Goal: Information Seeking & Learning: Learn about a topic

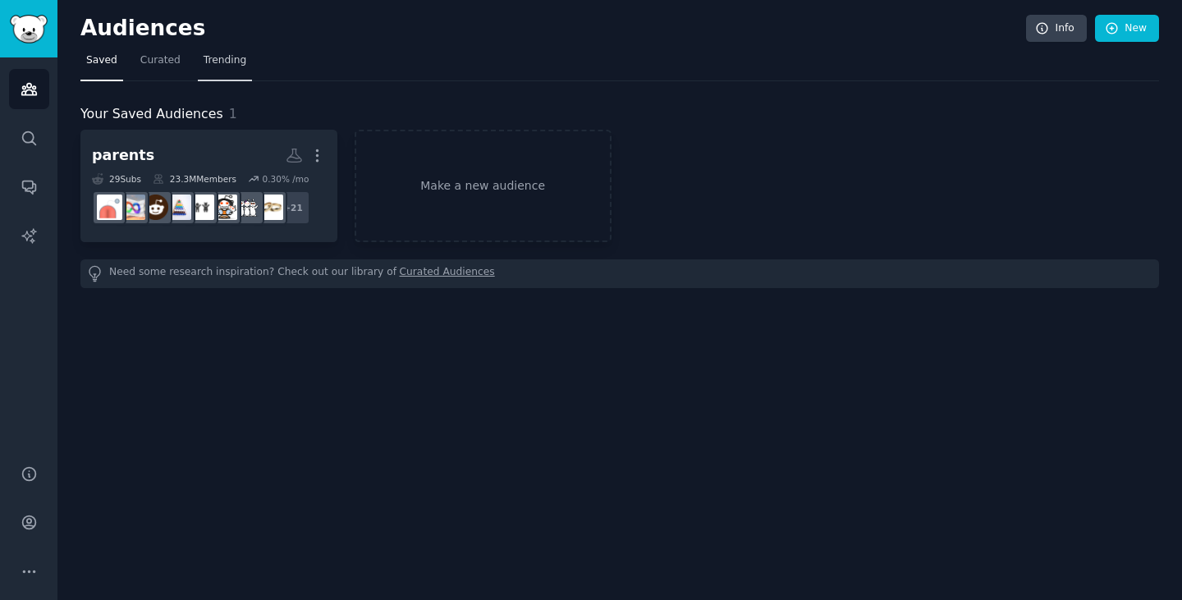
click at [219, 63] on span "Trending" at bounding box center [225, 60] width 43 height 15
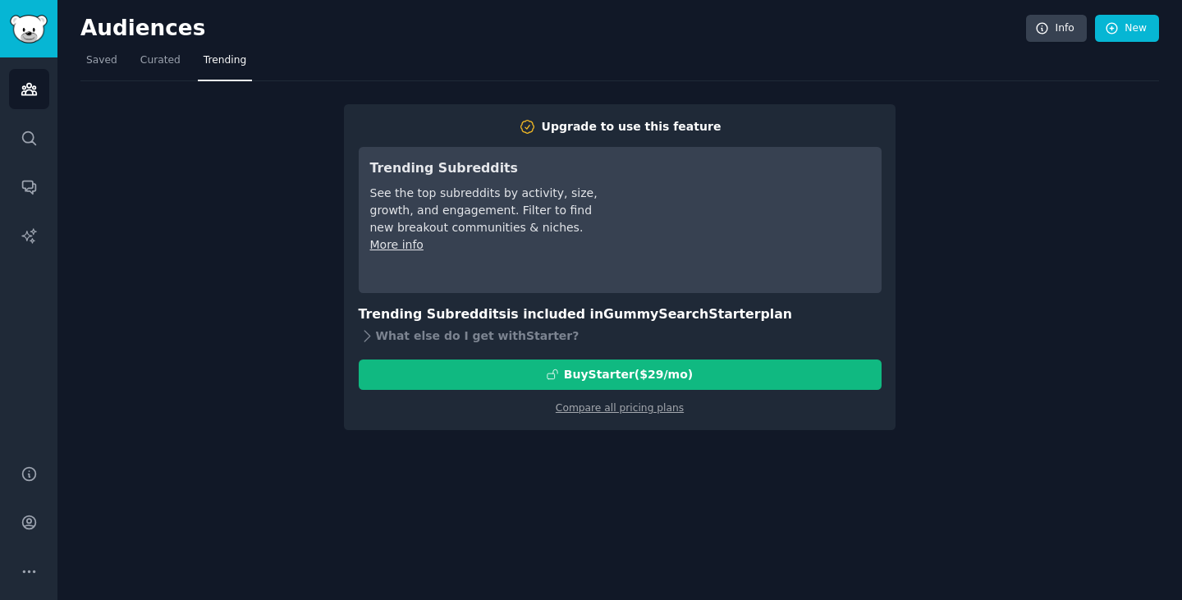
click at [79, 63] on div "Audiences Info New Saved Curated Trending Upgrade to use this feature Trending …" at bounding box center [619, 300] width 1125 height 600
click at [94, 63] on span "Saved" at bounding box center [101, 60] width 31 height 15
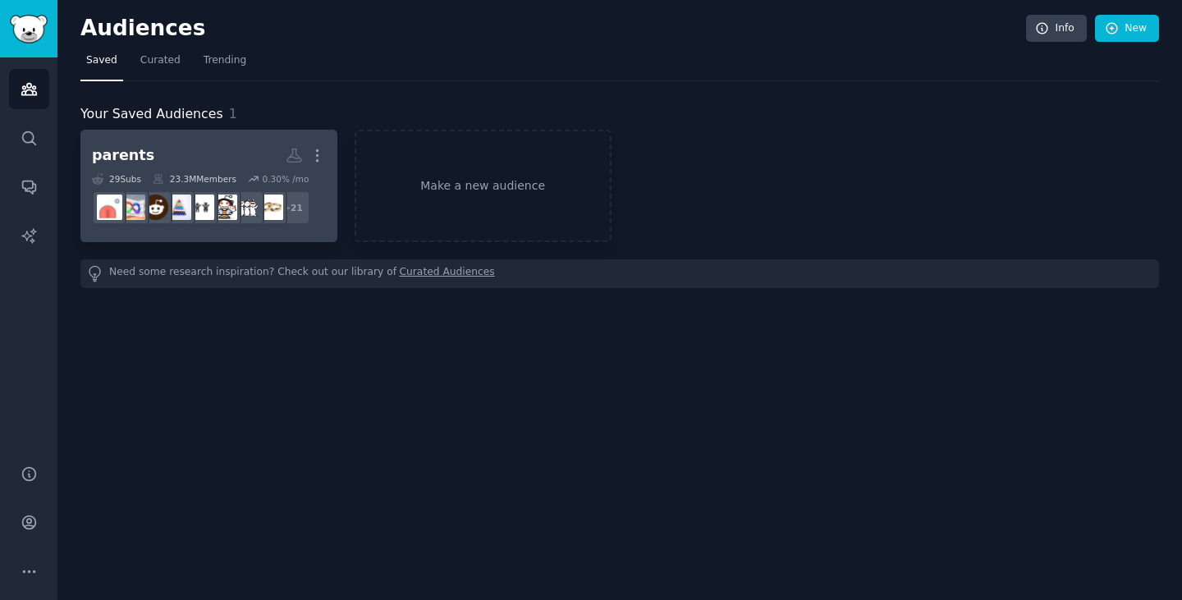
click at [213, 152] on h2 "parents More" at bounding box center [209, 155] width 234 height 29
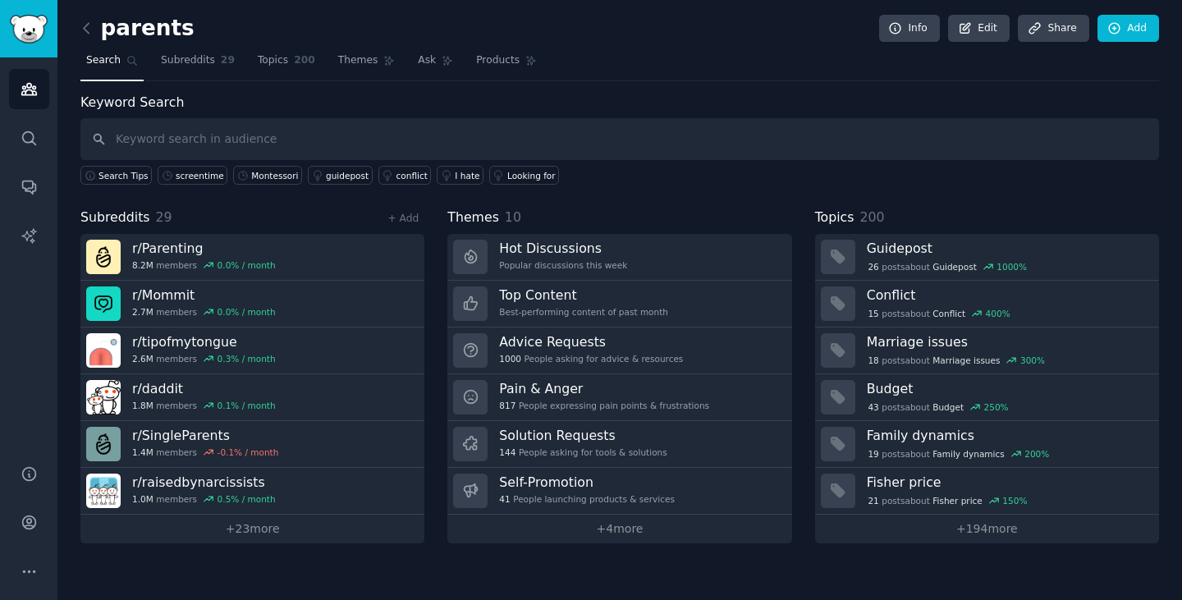
click at [241, 135] on input "text" at bounding box center [619, 139] width 1079 height 42
click at [241, 135] on input "playroom" at bounding box center [619, 139] width 1079 height 42
type input "playroom"
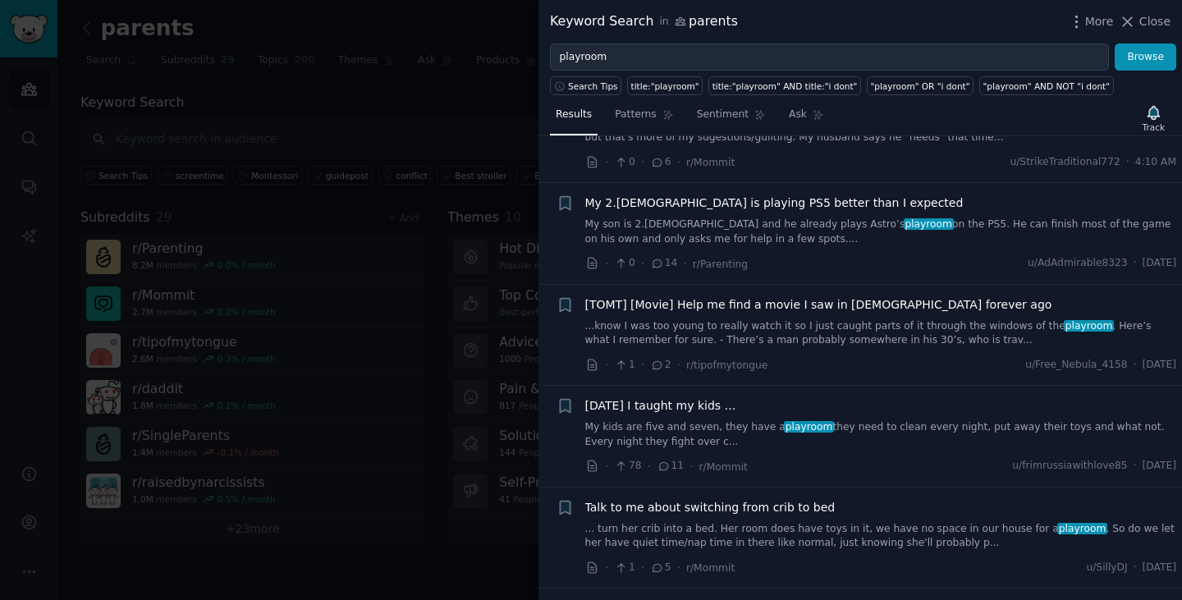
scroll to position [82, 0]
click at [808, 430] on link "My kids are five and seven, they have a playroom they need to clean every night…" at bounding box center [881, 433] width 592 height 29
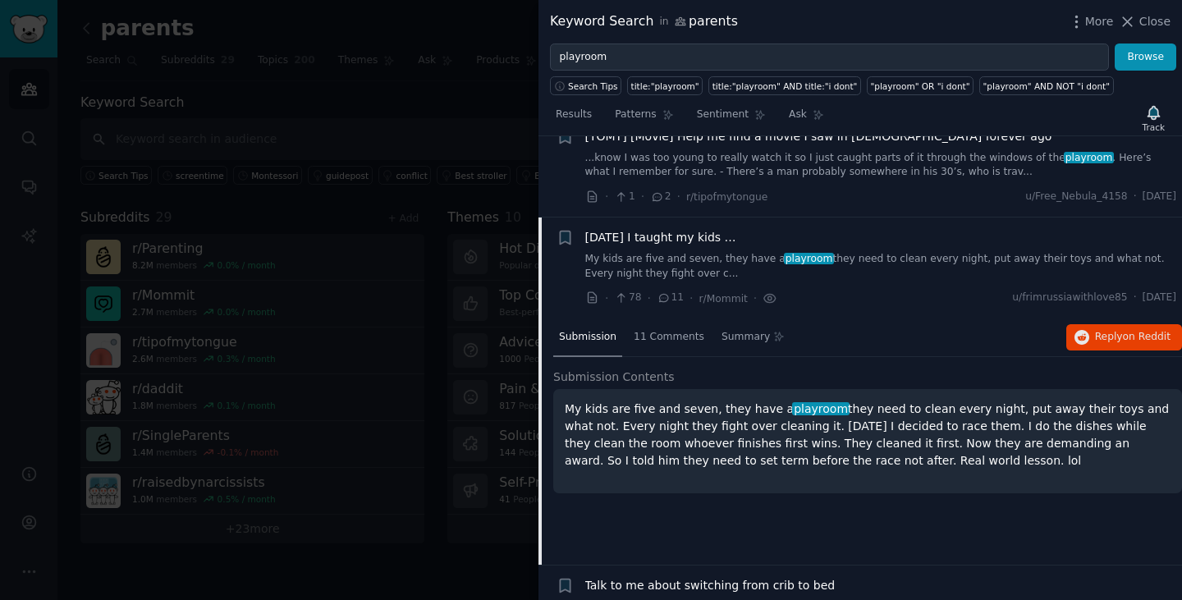
scroll to position [330, 0]
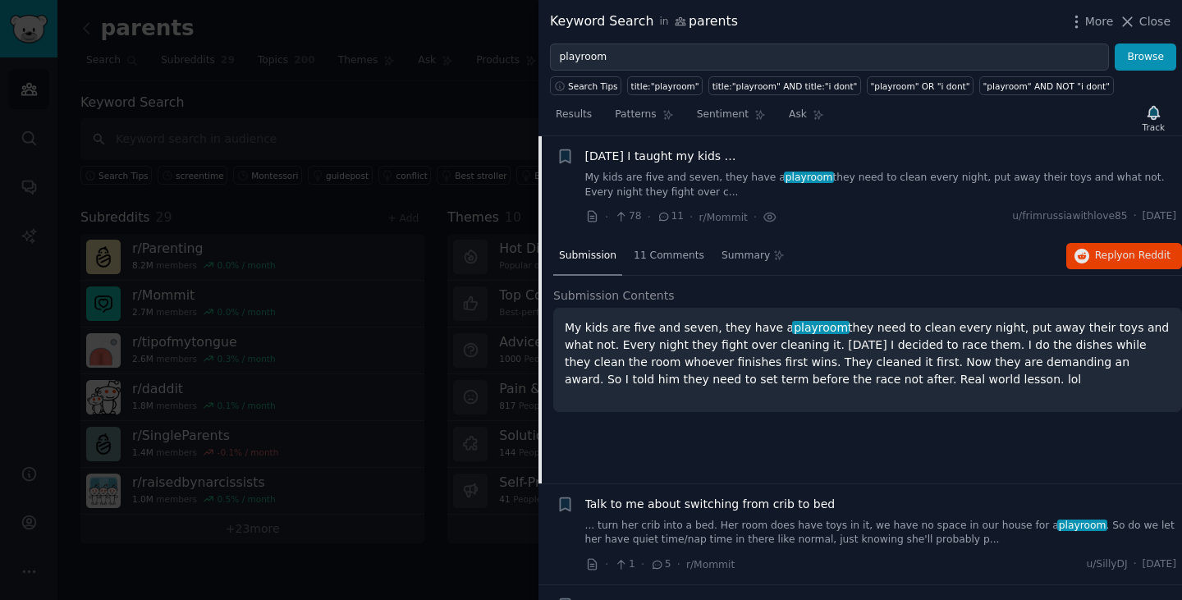
click at [1119, 240] on div "Submission 11 Comments Summary Reply on Reddit" at bounding box center [867, 256] width 629 height 39
click at [1116, 253] on span "Reply on Reddit" at bounding box center [1133, 256] width 76 height 15
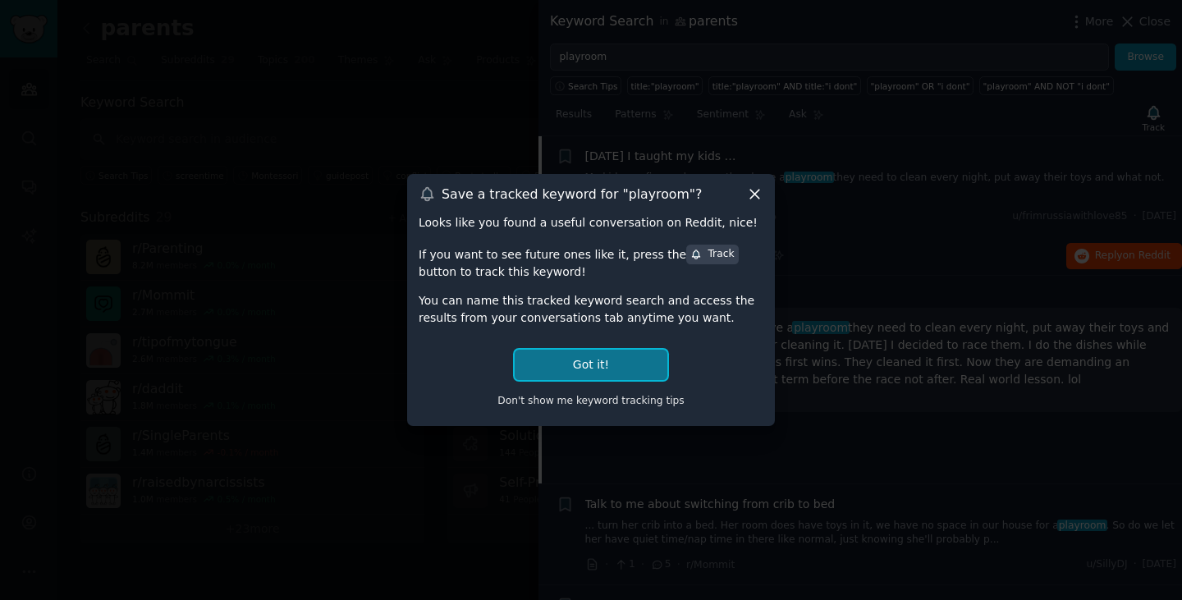
click at [600, 362] on button "Got it!" at bounding box center [591, 365] width 153 height 30
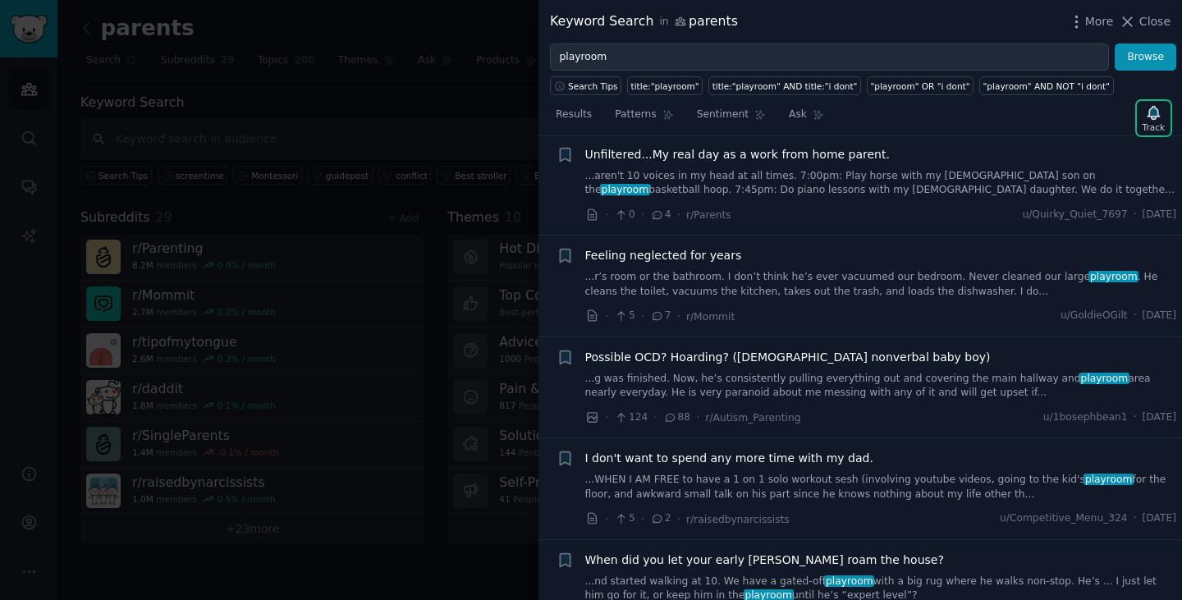
scroll to position [905, 0]
